Goal: Find specific page/section: Find specific page/section

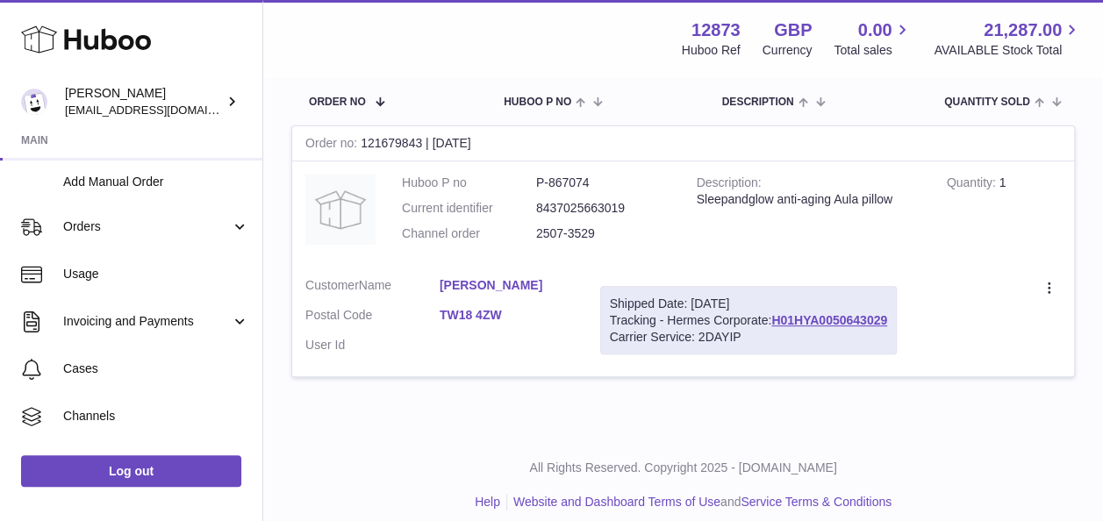
scroll to position [314, 0]
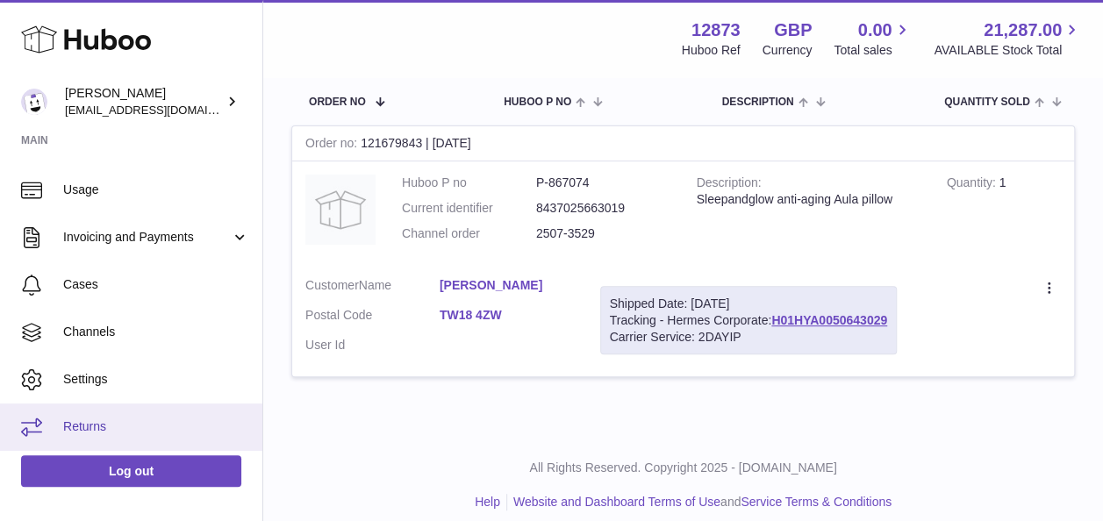
click at [106, 430] on span "Returns" at bounding box center [156, 426] width 186 height 17
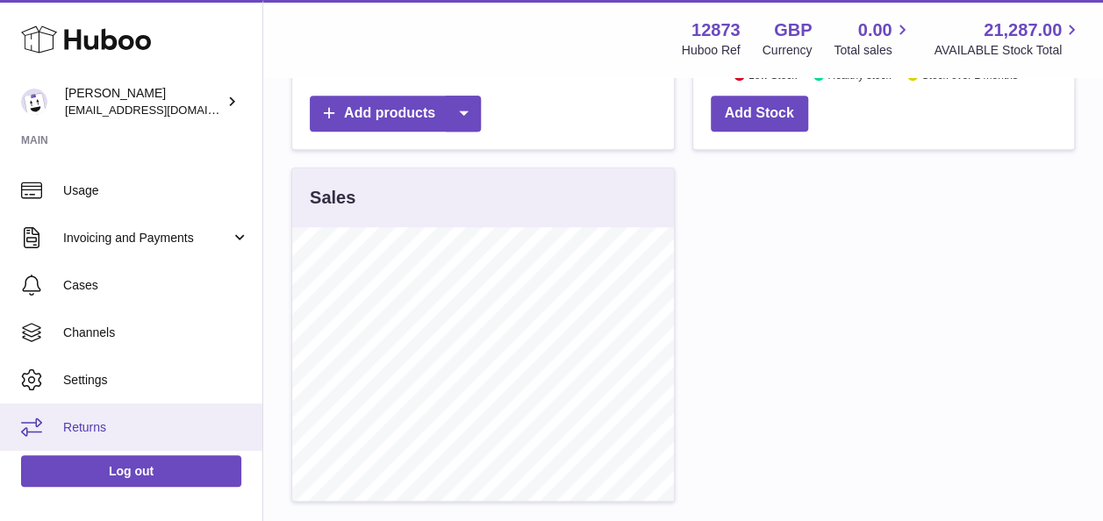
scroll to position [526, 0]
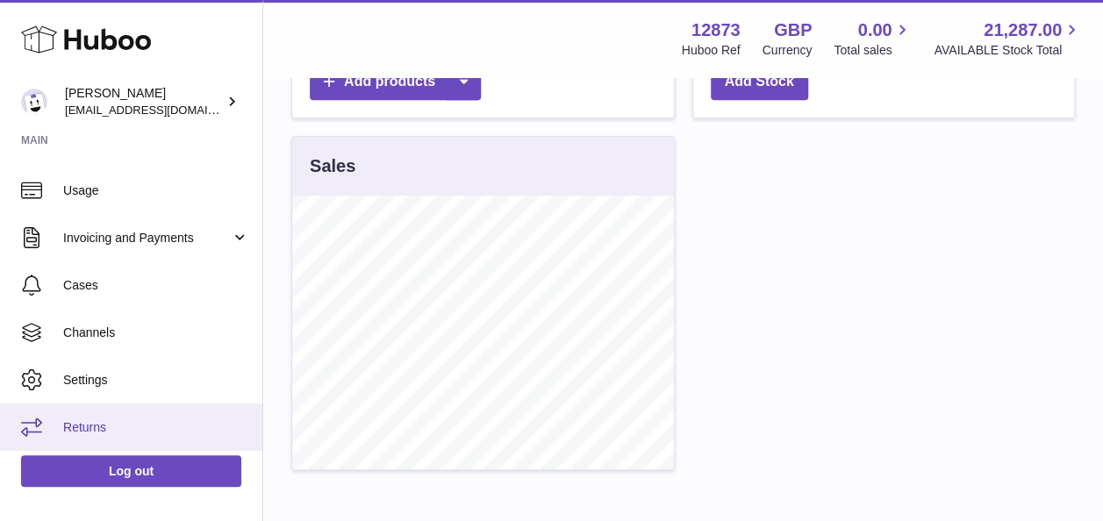
click at [82, 419] on span "Returns" at bounding box center [156, 427] width 186 height 17
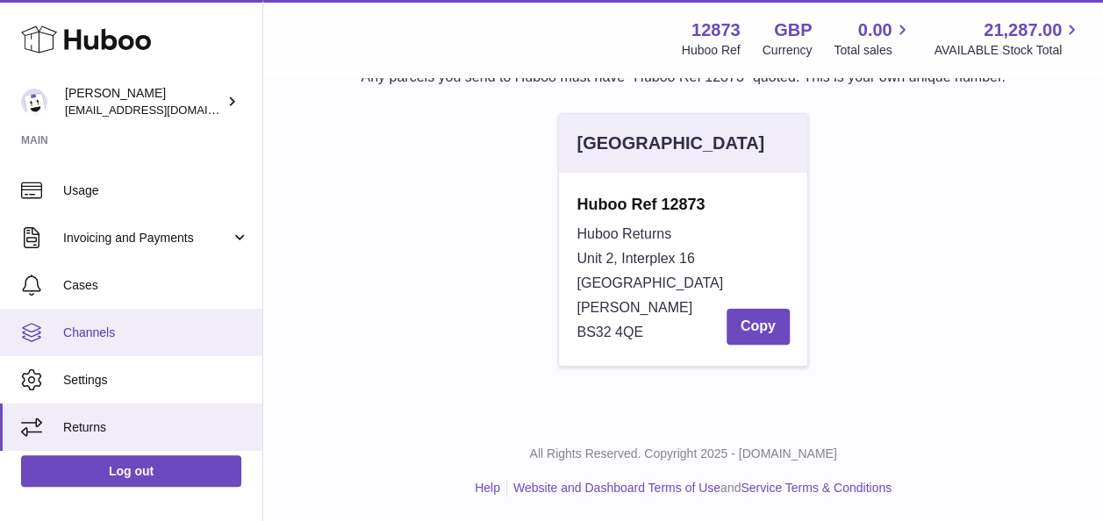
scroll to position [84, 0]
